Goal: Information Seeking & Learning: Learn about a topic

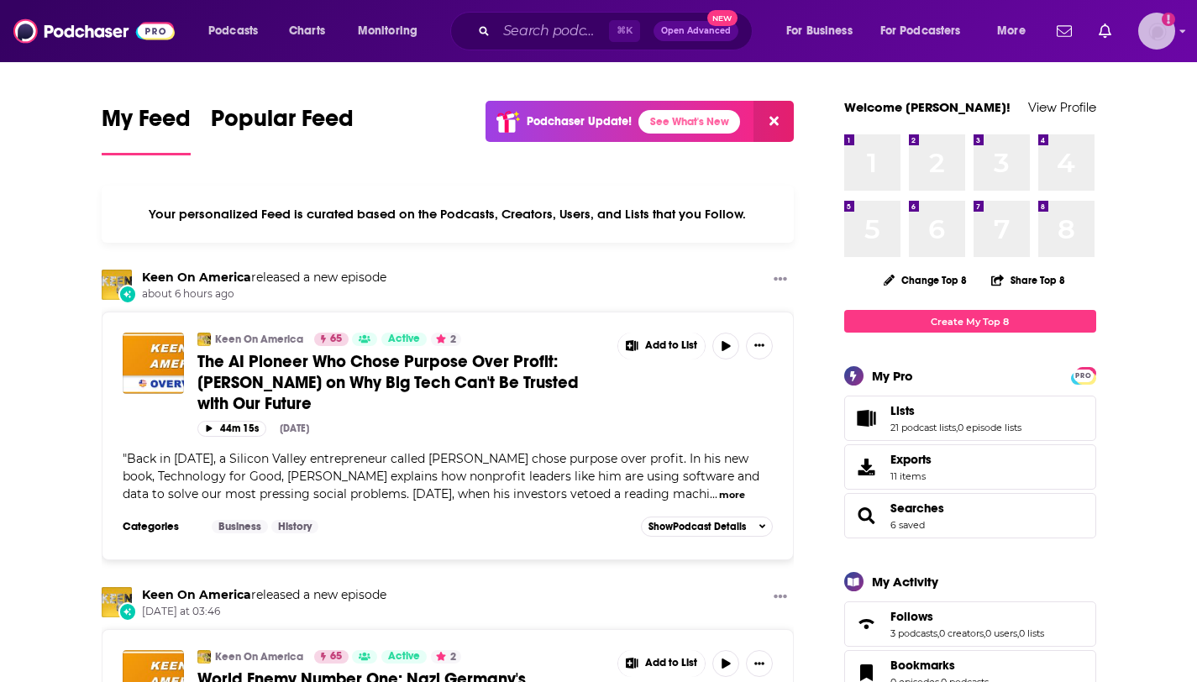
click at [1169, 38] on img "Logged in as megcassidy" at bounding box center [1156, 31] width 37 height 37
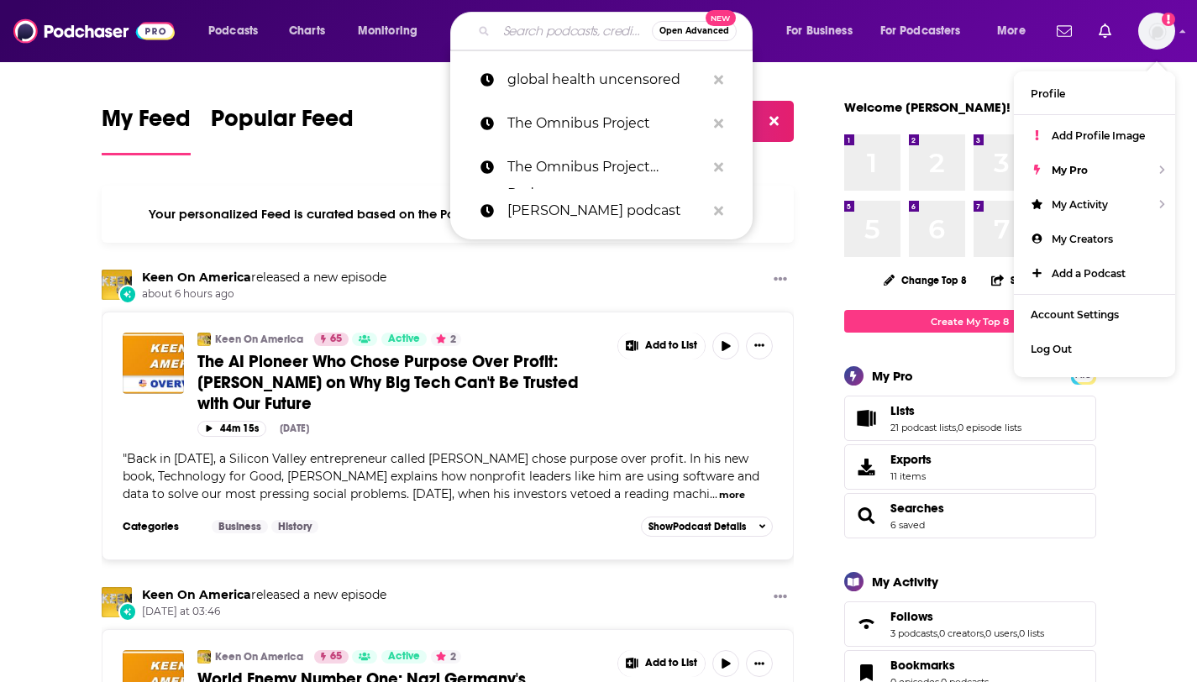
click at [535, 32] on input "Search podcasts, credits, & more..." at bounding box center [574, 31] width 155 height 27
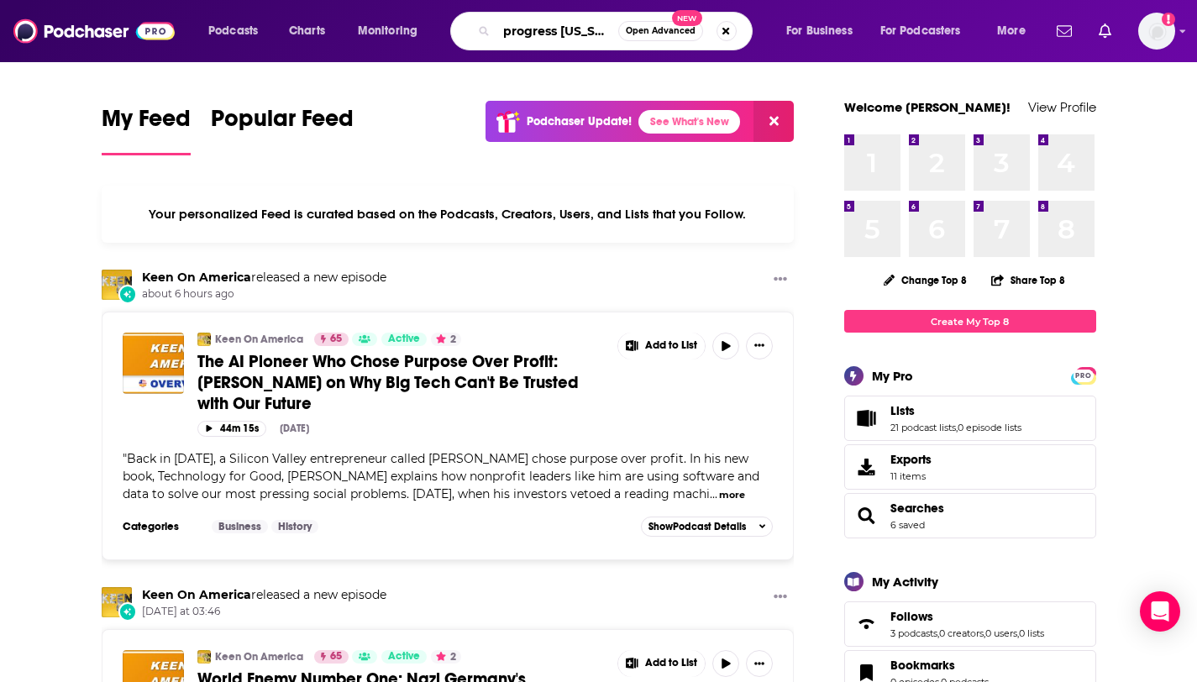
type input "progress [US_STATE]"
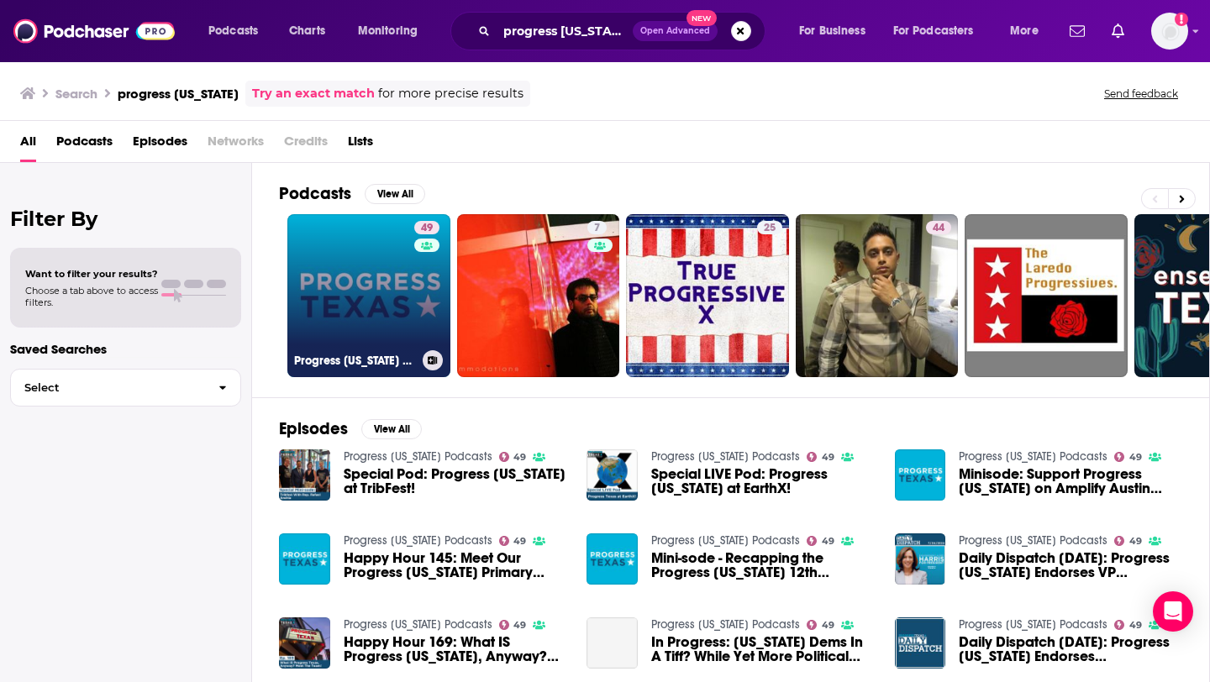
click at [365, 284] on link "49 Progress [US_STATE] Podcasts" at bounding box center [368, 295] width 163 height 163
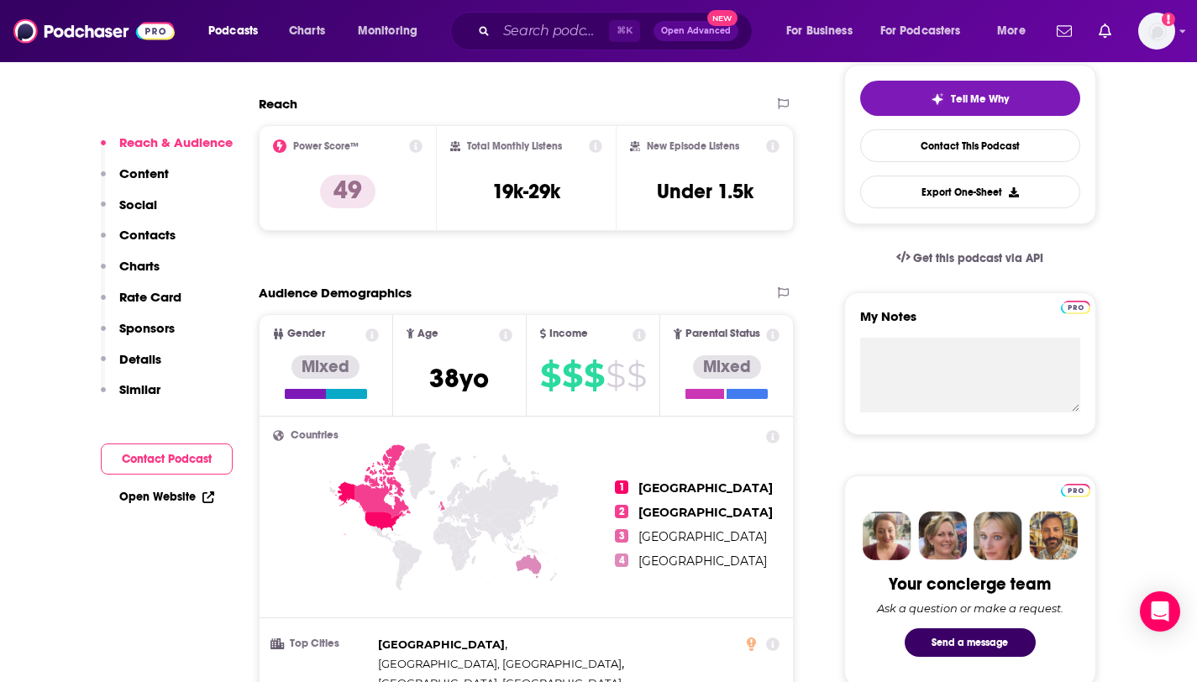
scroll to position [397, 0]
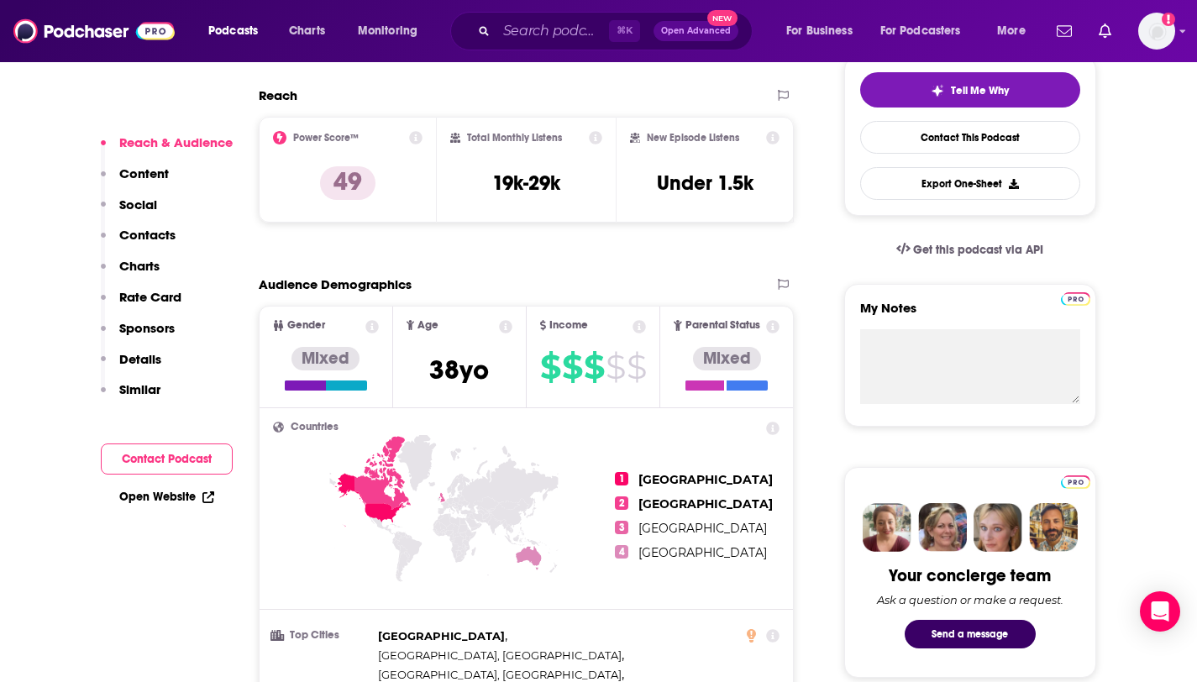
click at [415, 139] on icon at bounding box center [415, 137] width 13 height 13
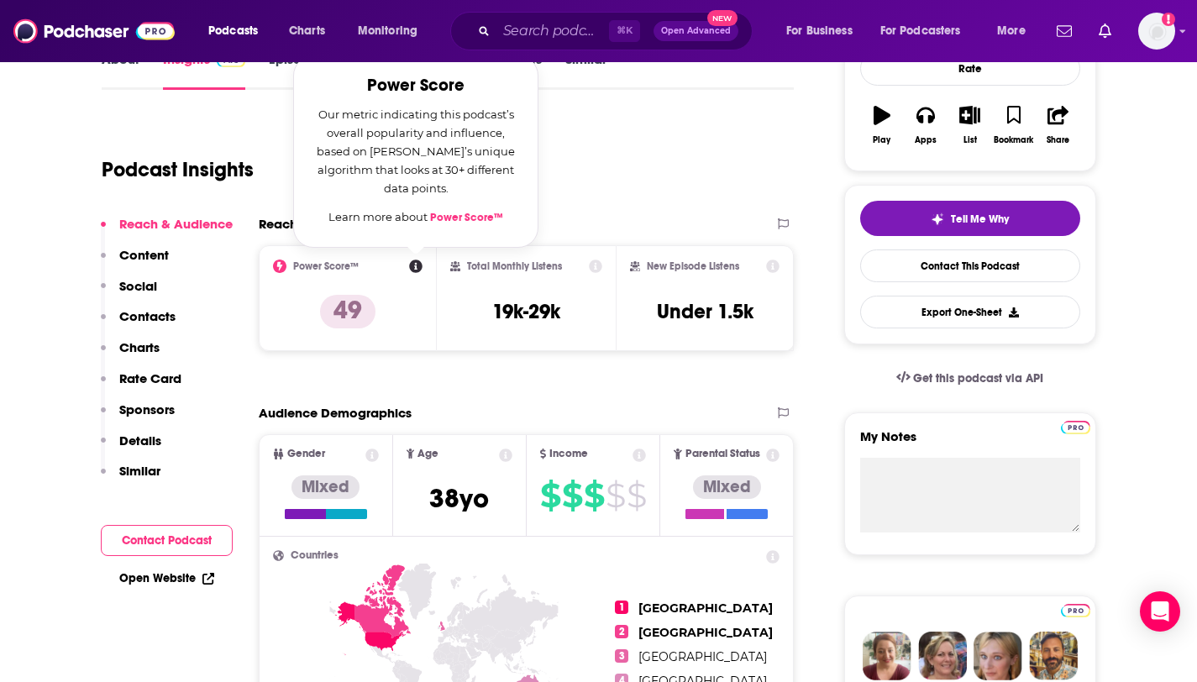
scroll to position [260, 0]
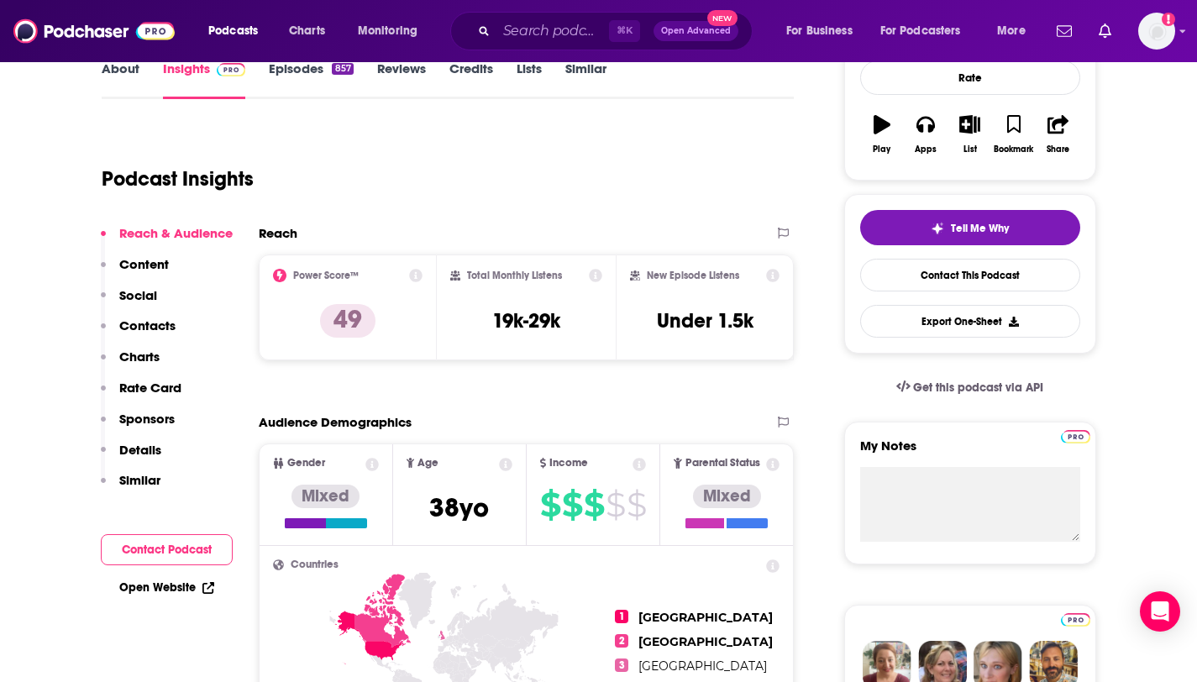
click at [574, 206] on div "Podcast Insights" at bounding box center [442, 169] width 680 height 86
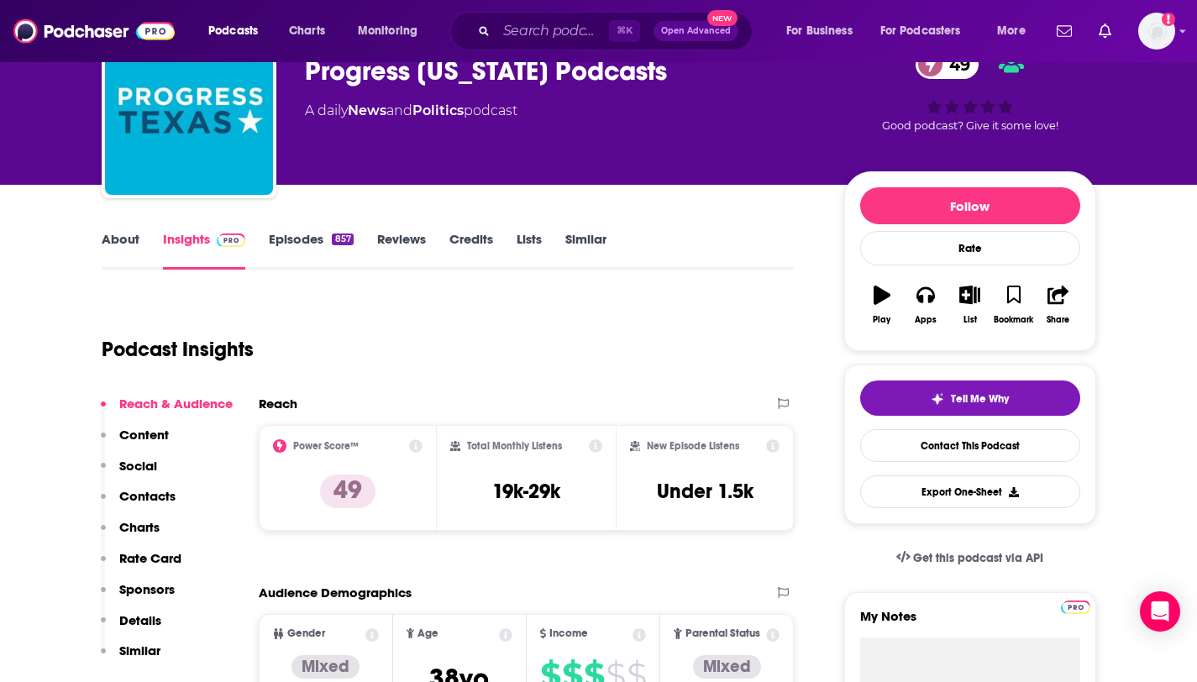
scroll to position [111, 0]
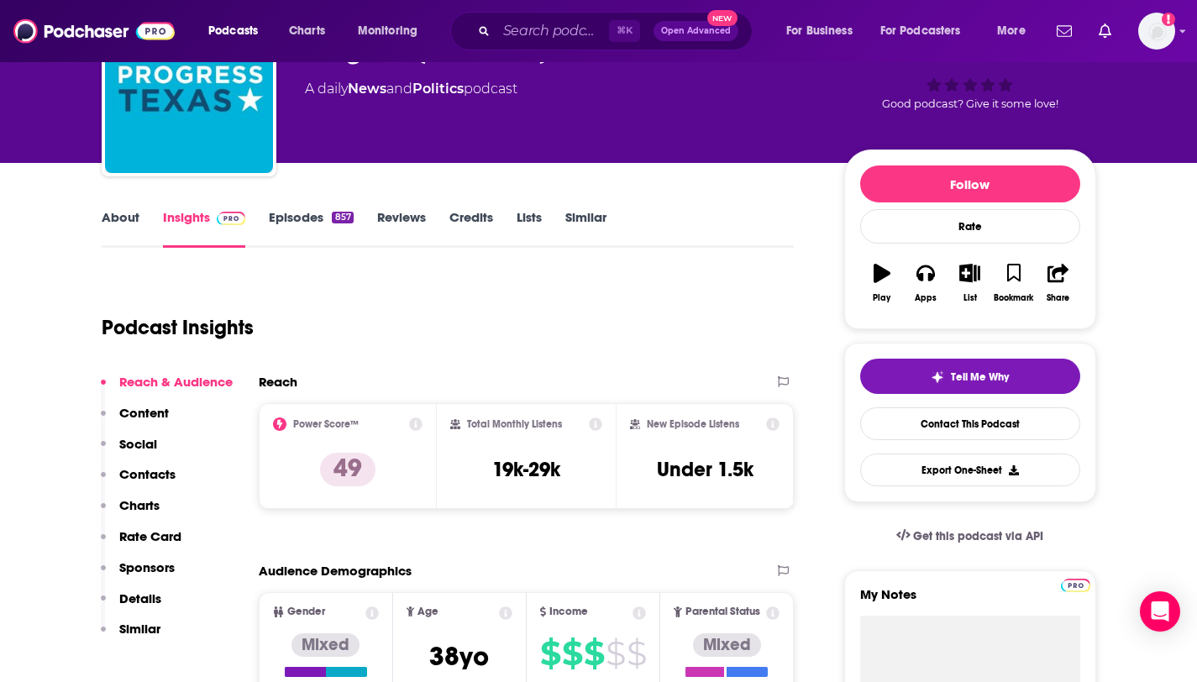
click at [416, 426] on icon at bounding box center [415, 424] width 13 height 13
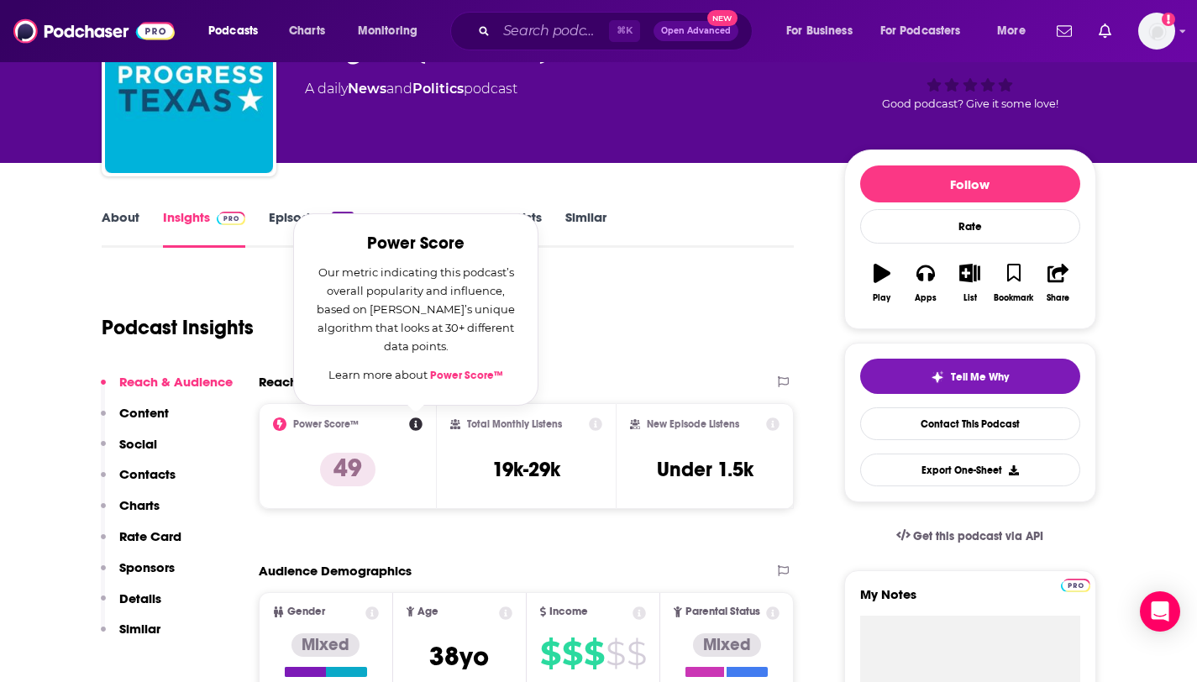
click at [471, 376] on link "Power Score™" at bounding box center [466, 375] width 73 height 13
